Goal: Task Accomplishment & Management: Complete application form

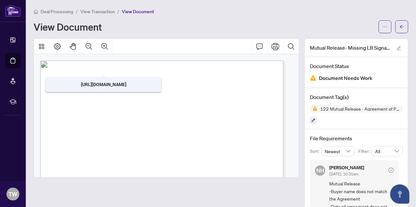
click at [93, 10] on span "View Transaction" at bounding box center [97, 12] width 35 height 6
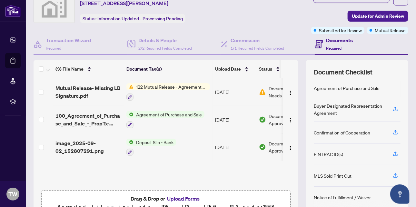
scroll to position [62, 0]
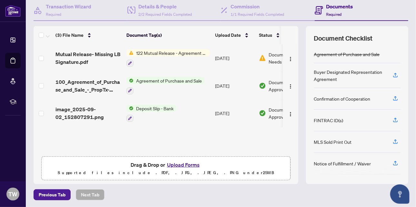
click at [188, 163] on button "Upload Forms" at bounding box center [183, 165] width 36 height 8
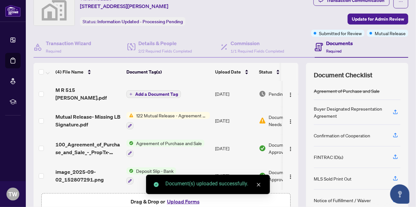
scroll to position [0, 0]
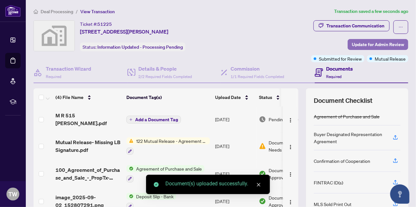
click at [365, 45] on span "Update for Admin Review" at bounding box center [378, 44] width 52 height 10
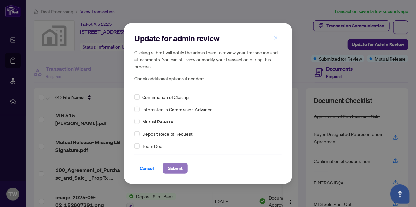
click at [175, 168] on span "Submit" at bounding box center [175, 168] width 15 height 10
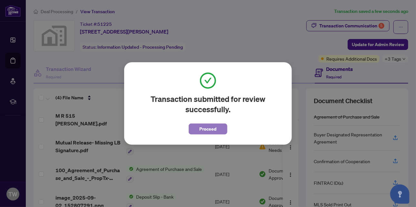
click at [206, 127] on span "Proceed" at bounding box center [208, 129] width 17 height 10
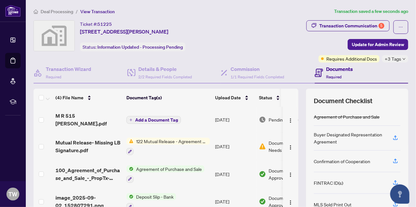
click at [61, 10] on span "Deal Processing" at bounding box center [57, 12] width 33 height 6
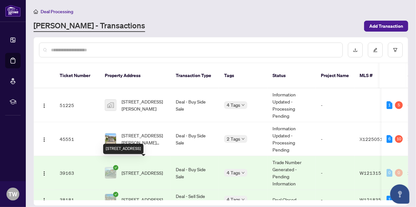
click at [153, 169] on span "[STREET_ADDRESS]" at bounding box center [142, 172] width 41 height 7
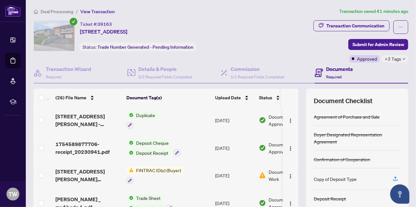
scroll to position [451, 0]
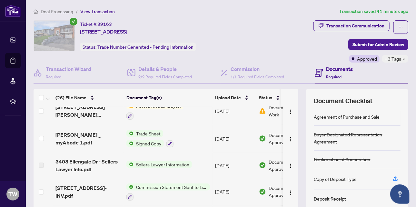
click at [111, 131] on div "[PERSON_NAME] _ myAbode 1.pdf" at bounding box center [88, 138] width 66 height 15
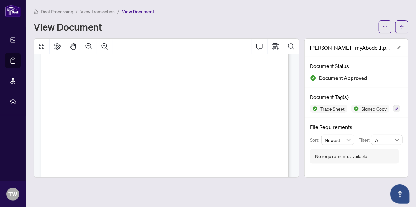
scroll to position [151, 0]
